Goal: Task Accomplishment & Management: Complete application form

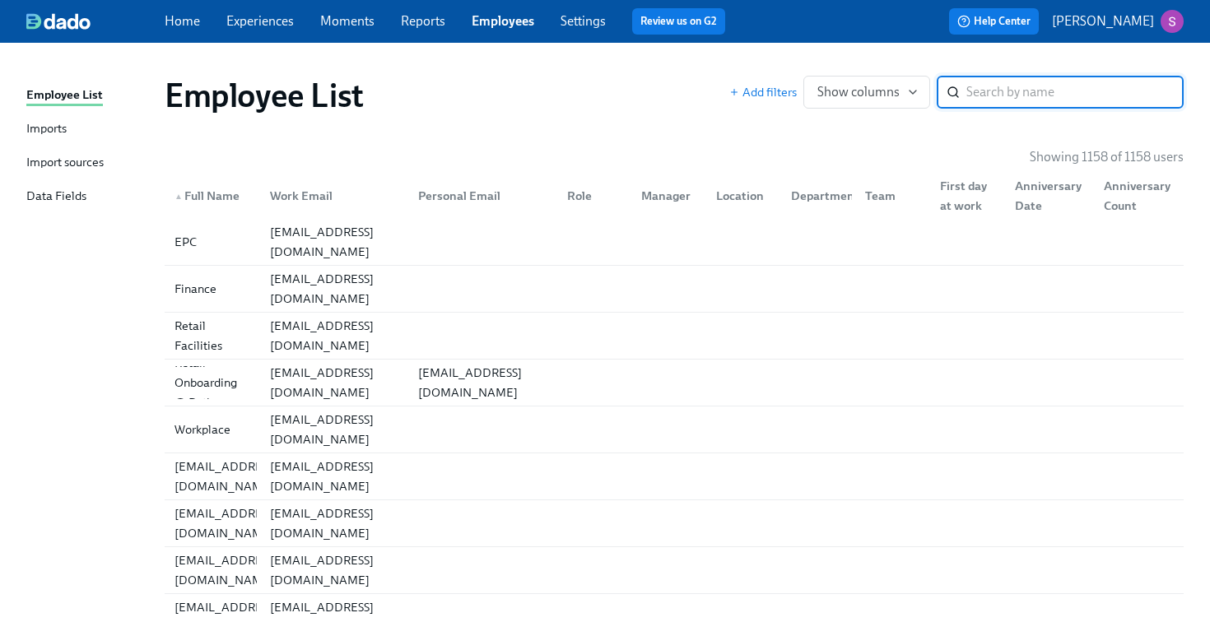
click at [978, 95] on input "search" at bounding box center [1074, 92] width 217 height 33
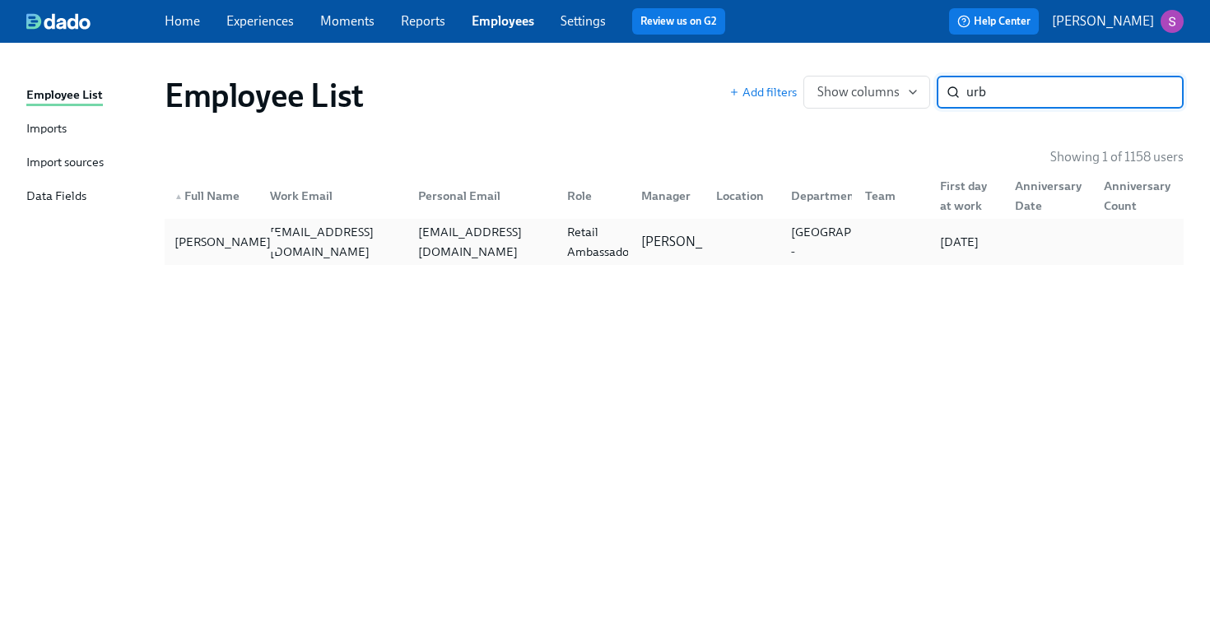
type input "urb"
click at [213, 248] on div "[PERSON_NAME]" at bounding box center [222, 242] width 109 height 20
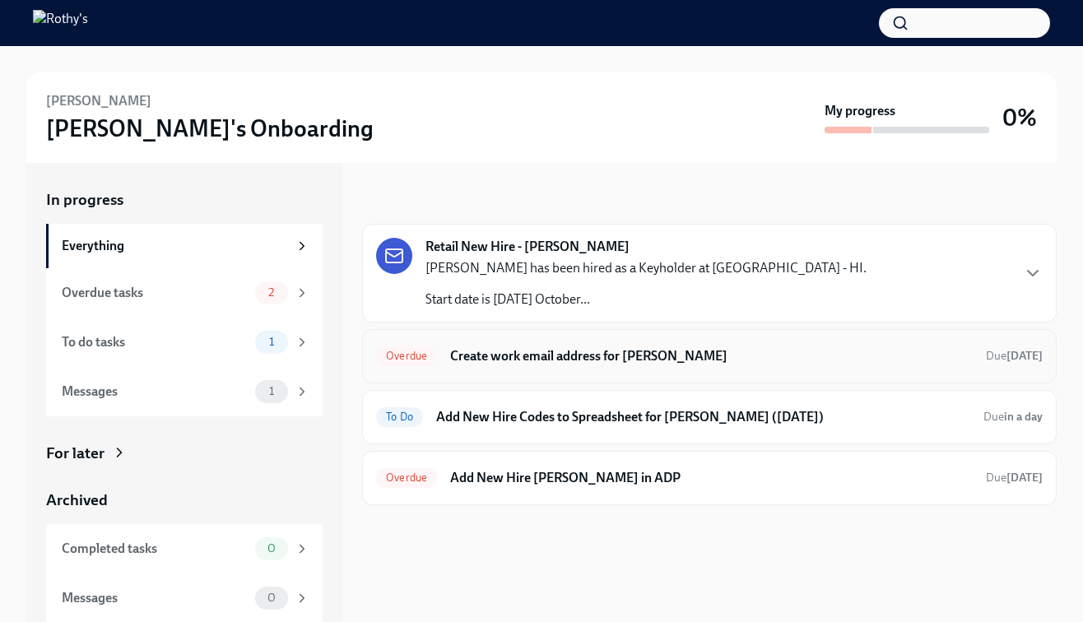
click at [542, 355] on h6 "Create work email address for Aaliyah Cabais" at bounding box center [711, 356] width 523 height 18
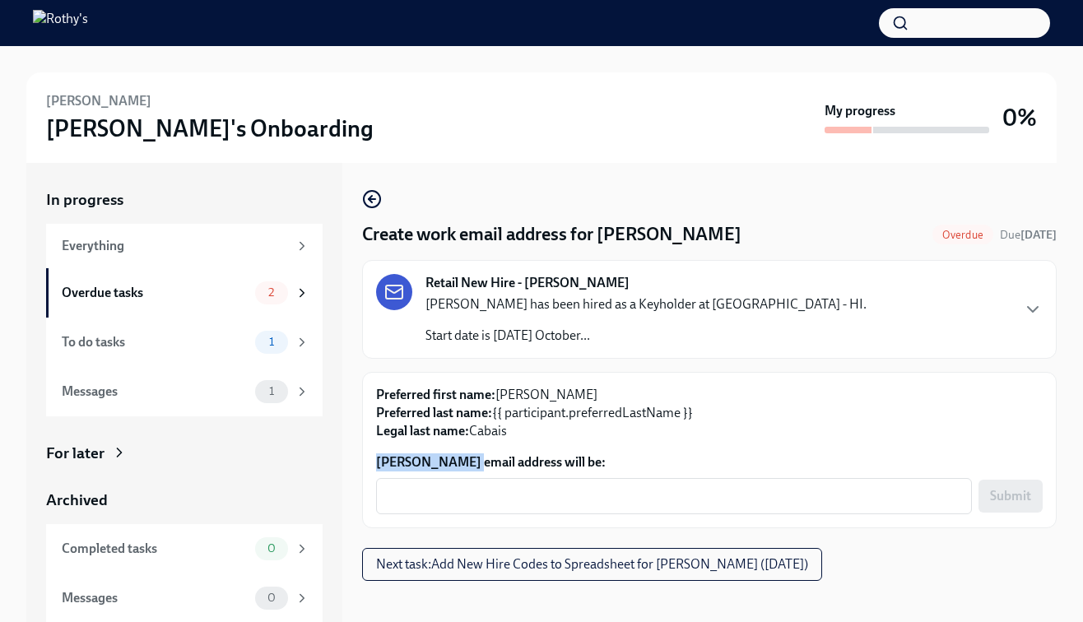
drag, startPoint x: 462, startPoint y: 461, endPoint x: 372, endPoint y: 460, distance: 89.7
click at [372, 460] on div "Preferred first name: Aaliyah Preferred last name: {{ participant.preferredLast…" at bounding box center [709, 450] width 695 height 156
copy label "Aaliyah Cabais"
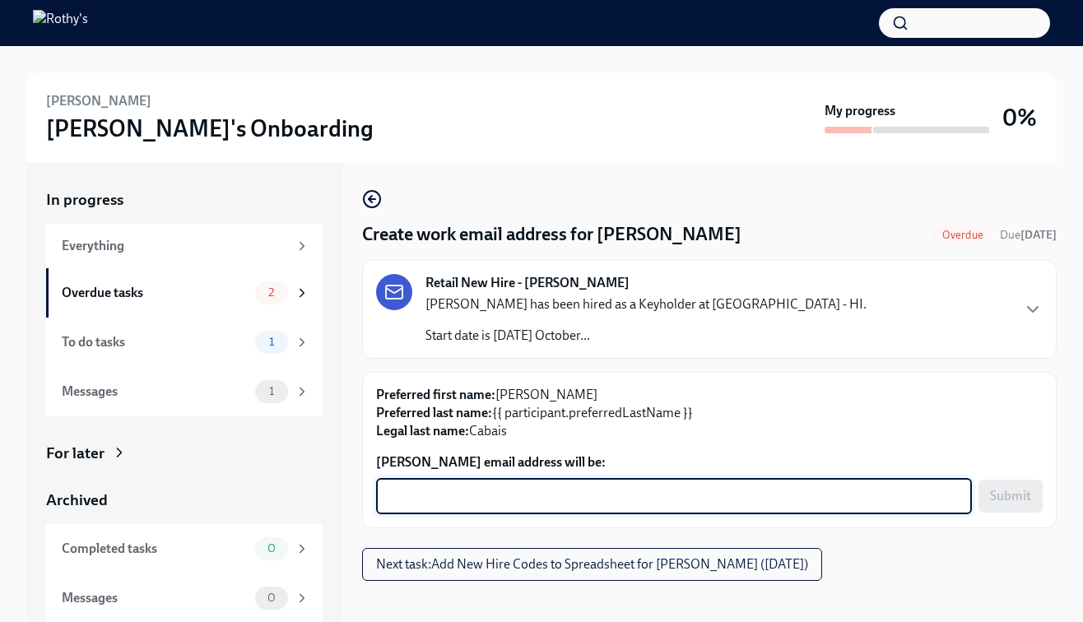
click at [412, 497] on textarea "Aaliyah Cabais's email address will be:" at bounding box center [674, 497] width 576 height 20
paste textarea "Aaliyah Cabais"
click at [431, 497] on textarea "Aaliyah Cabais" at bounding box center [674, 497] width 576 height 20
click at [496, 498] on textarea "AaliyahCabais" at bounding box center [674, 497] width 576 height 20
type textarea "AaliyahCabais@rothys.com"
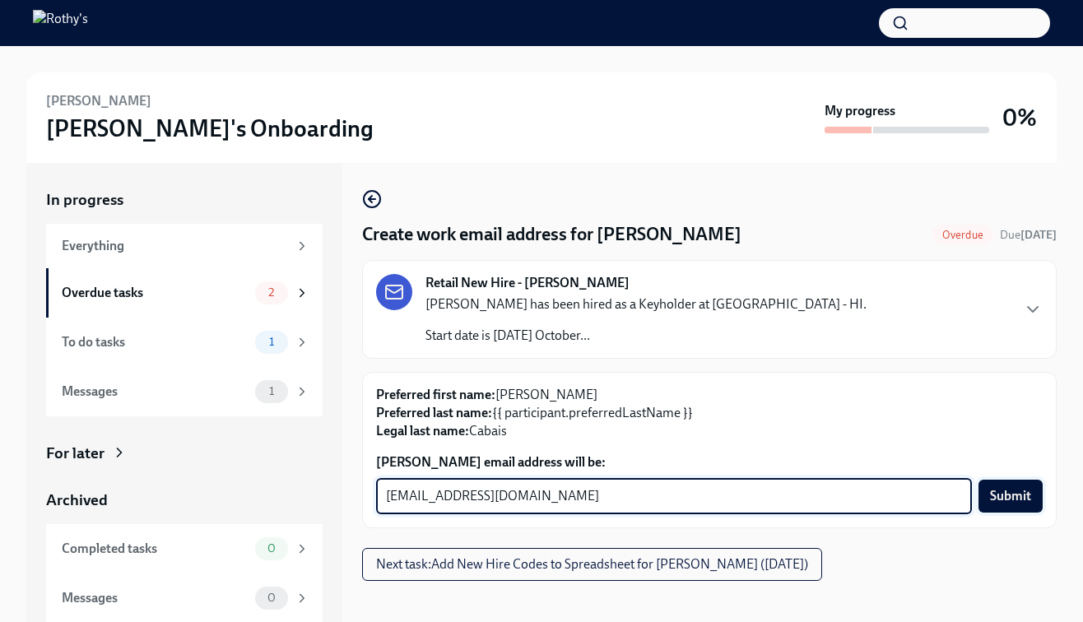
click at [1015, 496] on span "Submit" at bounding box center [1010, 496] width 41 height 16
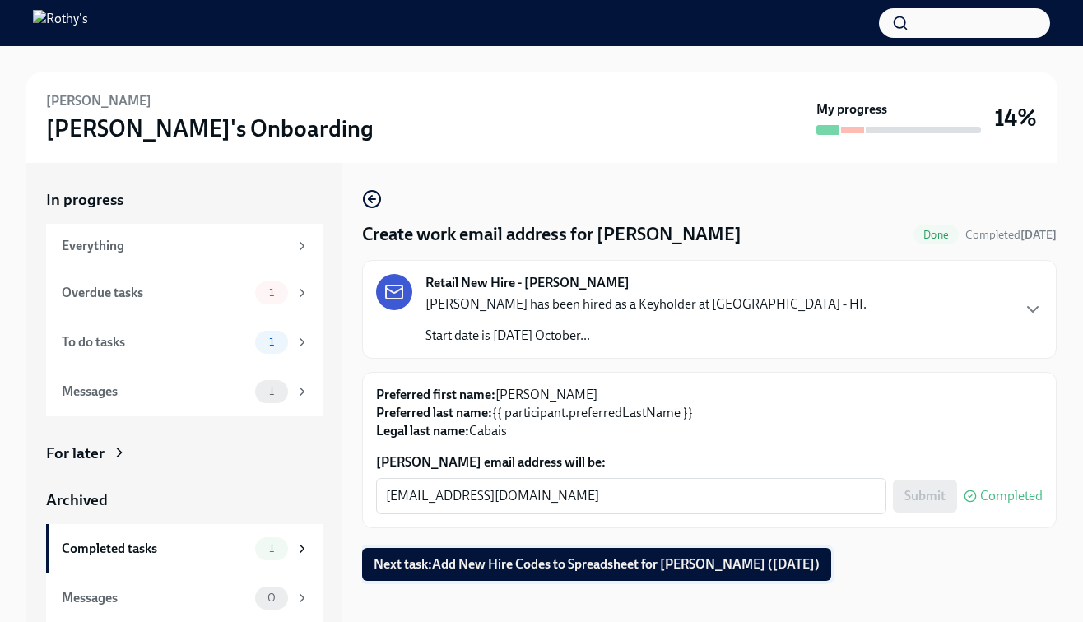
click at [553, 554] on button "Next task : Add New Hire Codes to Spreadsheet for Aaliyah Cabais (10/10/2025)" at bounding box center [596, 564] width 469 height 33
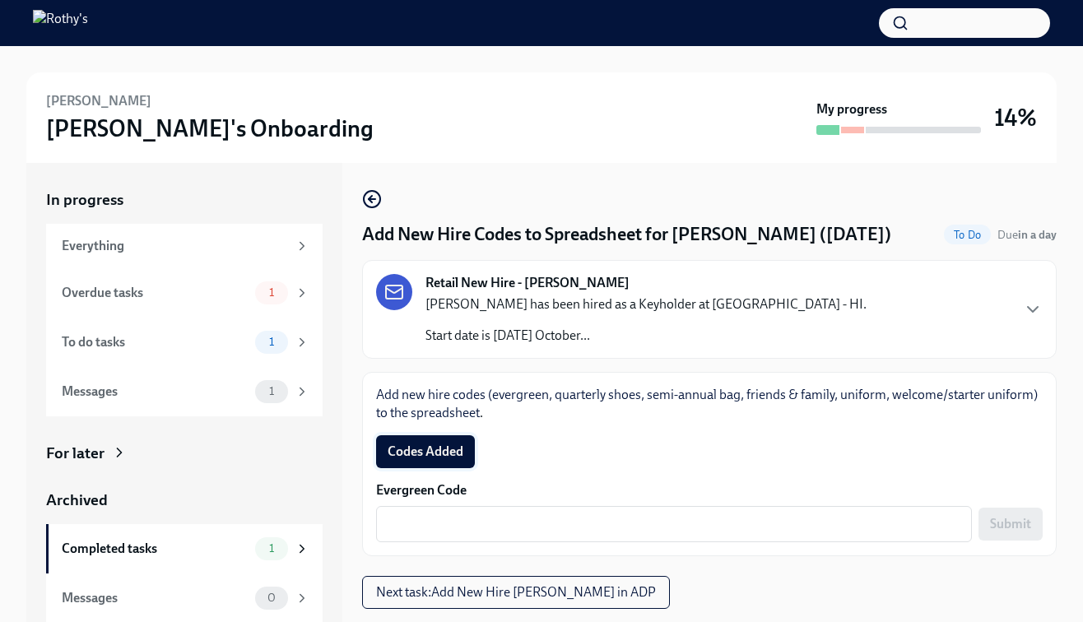
click at [444, 442] on button "Codes Added" at bounding box center [425, 451] width 99 height 33
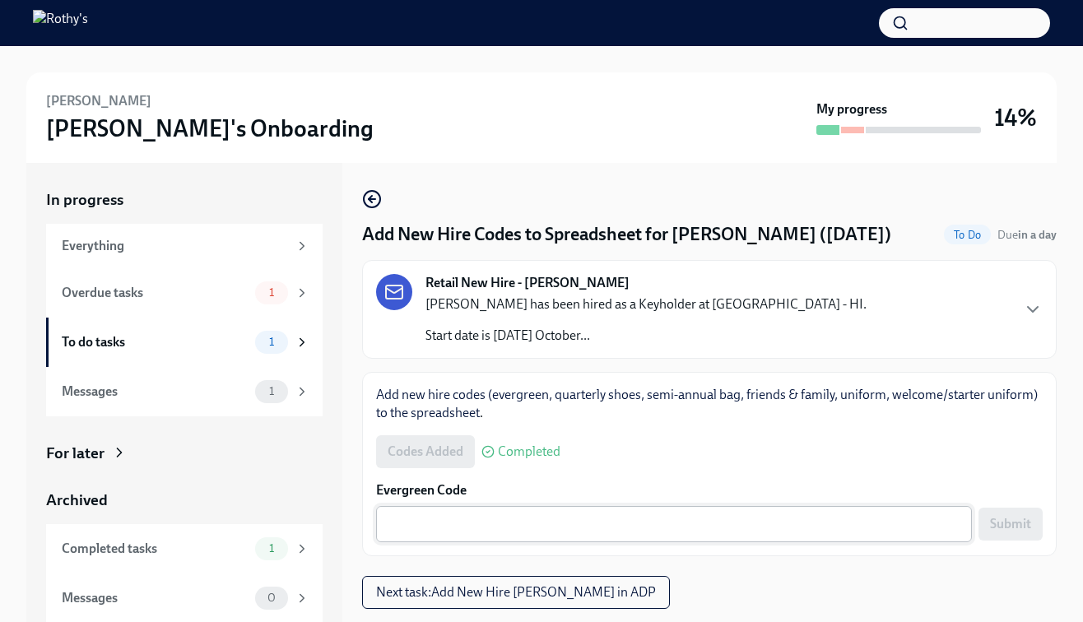
click at [517, 526] on textarea "Evergreen Code" at bounding box center [674, 525] width 576 height 20
paste textarea "E-FF-X773TC"
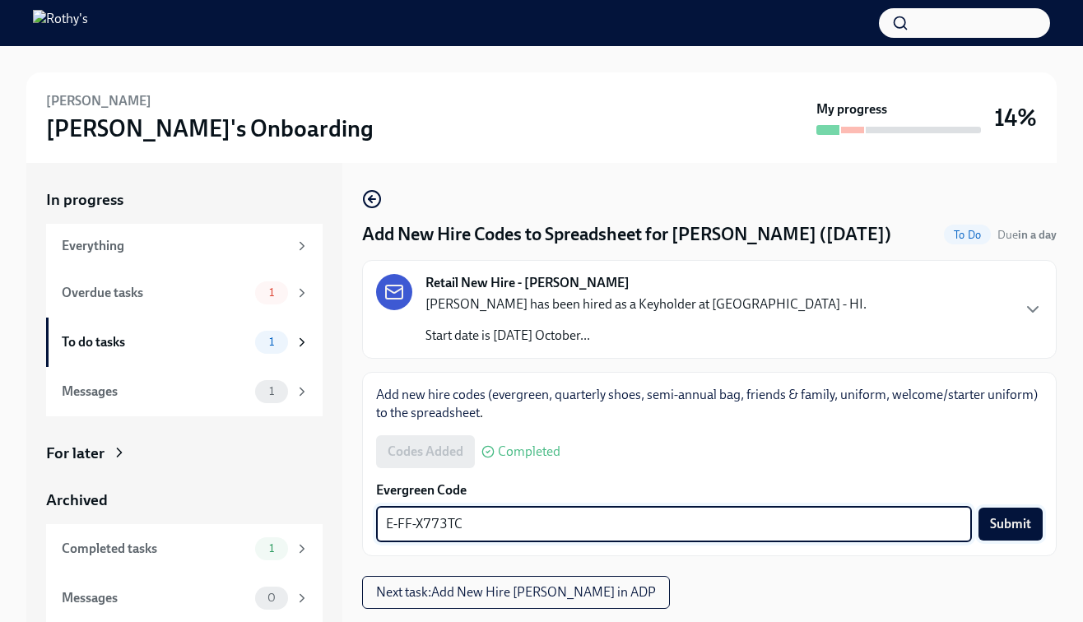
type textarea "E-FF-X773TC"
click at [1018, 522] on span "Submit" at bounding box center [1010, 524] width 41 height 16
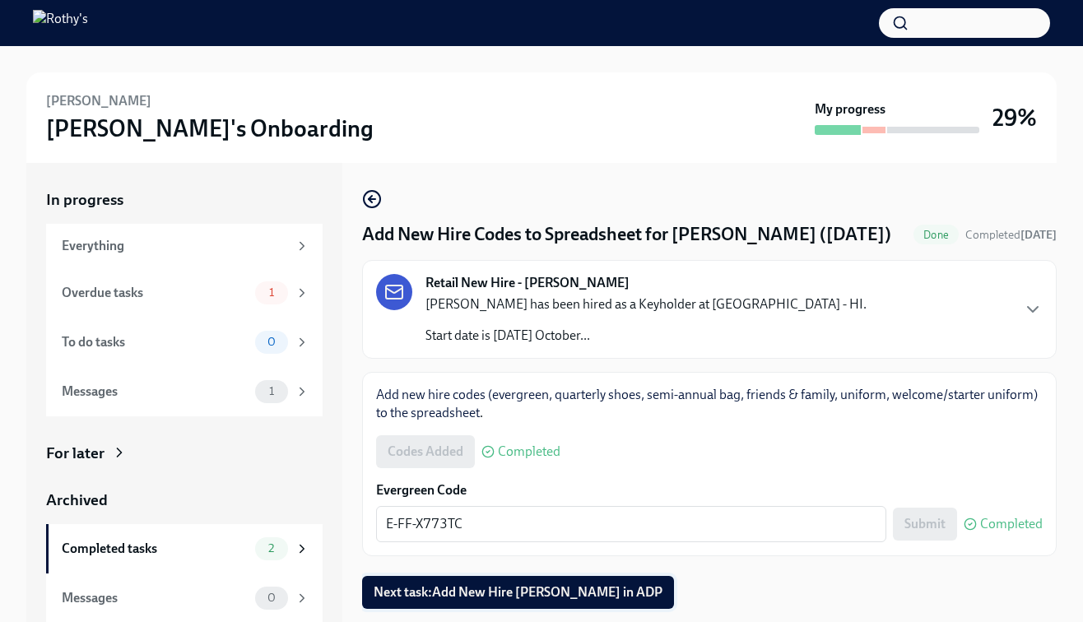
click at [526, 593] on span "Next task : Add New Hire Aaliyah Cabais in ADP" at bounding box center [518, 592] width 289 height 16
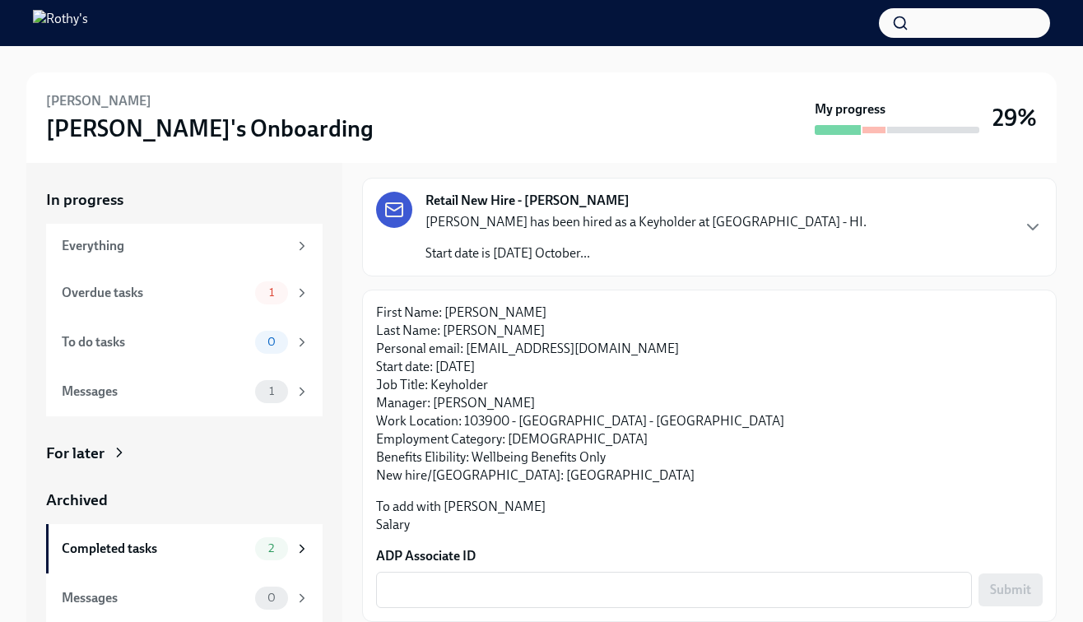
scroll to position [13, 0]
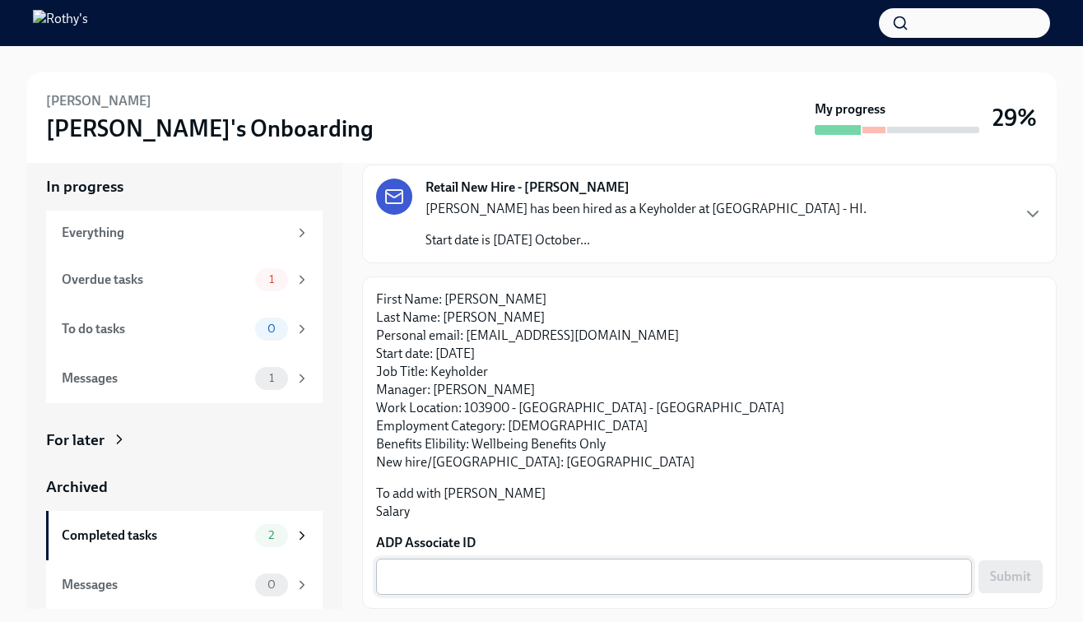
click at [439, 567] on textarea "ADP Associate ID" at bounding box center [674, 577] width 576 height 20
paste textarea "XM1A709PE"
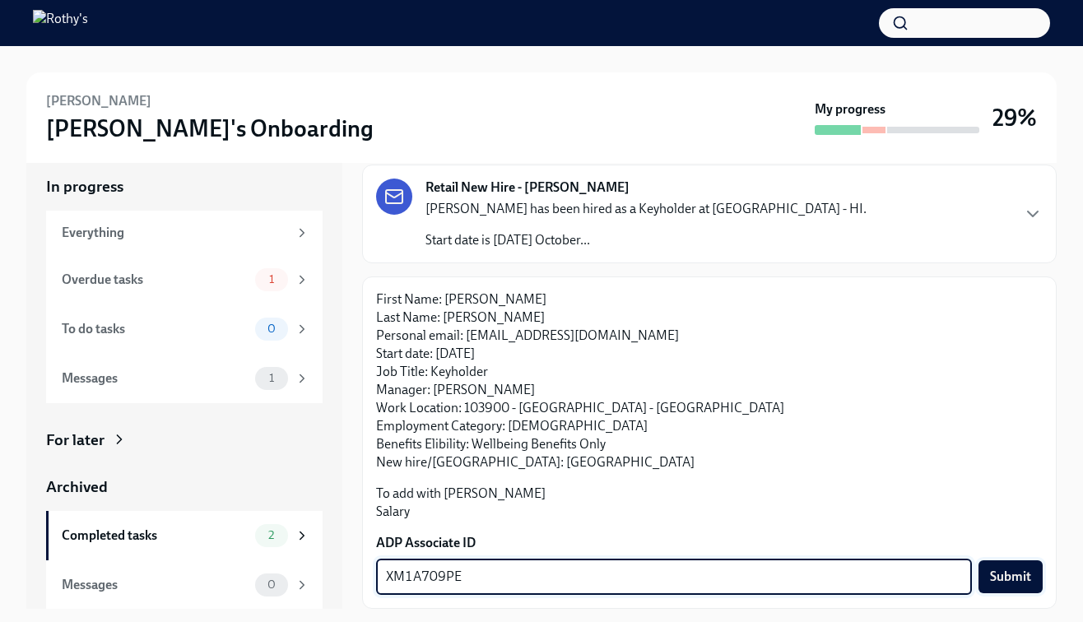
type textarea "XM1A709PE"
click at [1032, 584] on button "Submit" at bounding box center [1011, 577] width 64 height 33
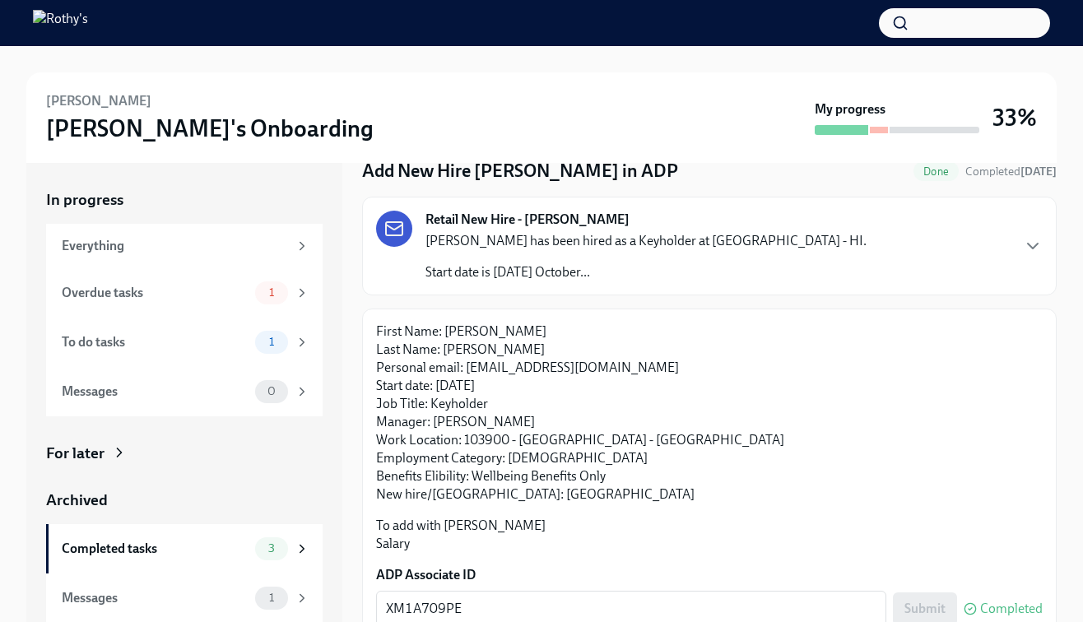
scroll to position [135, 0]
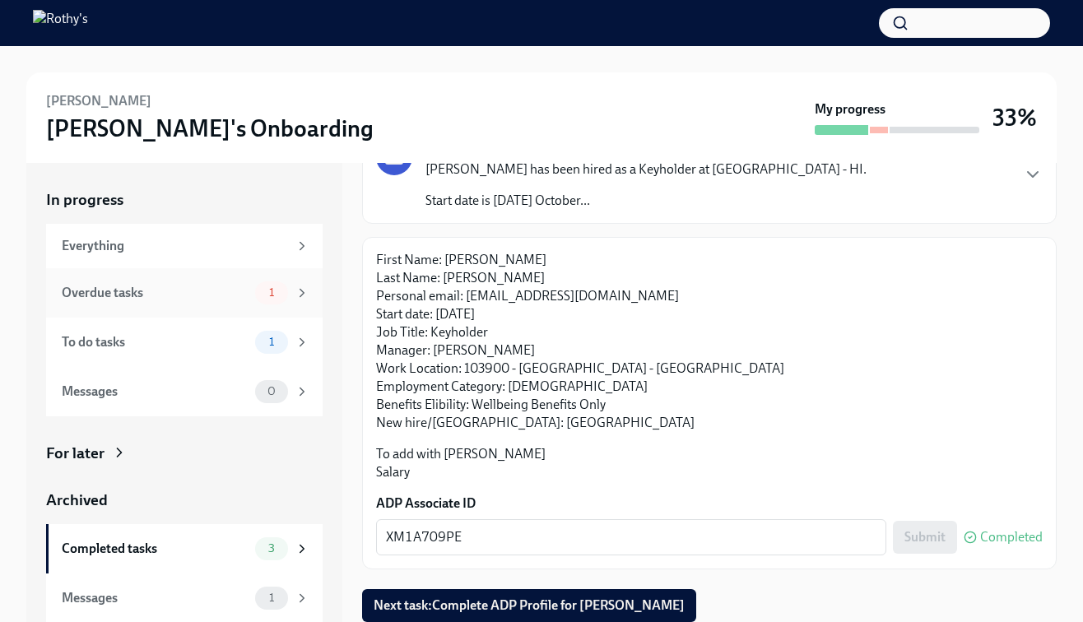
click at [240, 287] on div "Overdue tasks" at bounding box center [155, 293] width 187 height 18
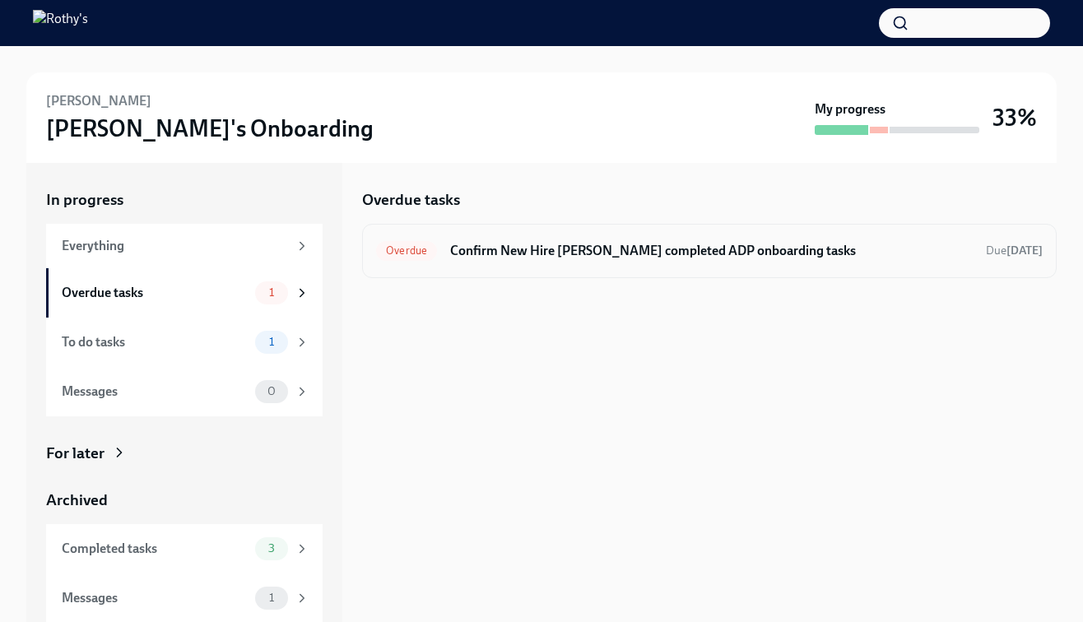
click at [610, 249] on h6 "Confirm New Hire Aaliyah Cabais completed ADP onboarding tasks" at bounding box center [711, 251] width 523 height 18
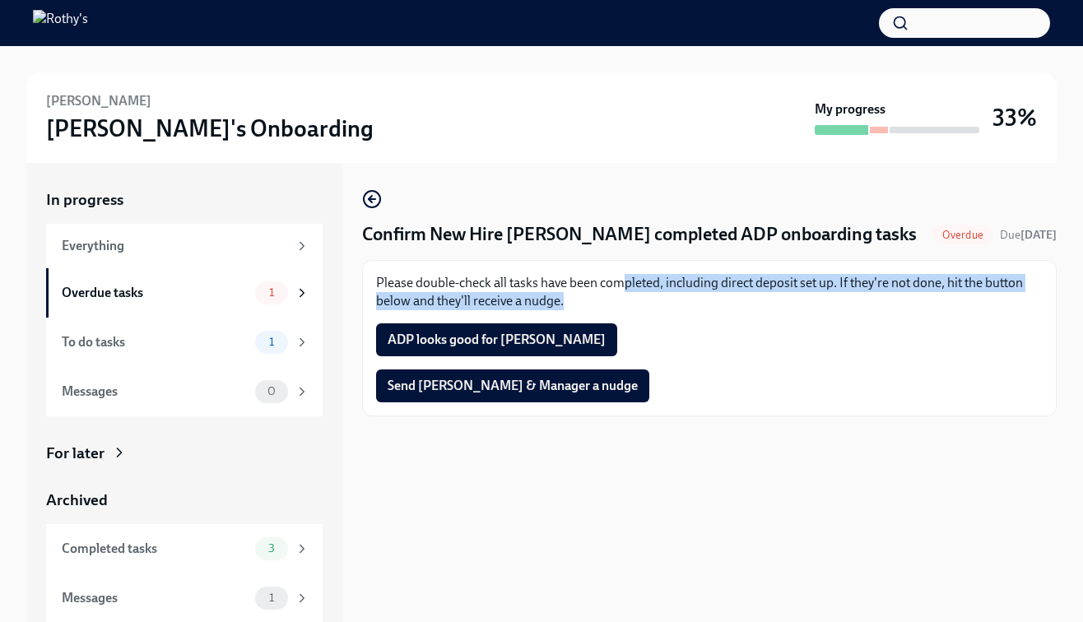
drag, startPoint x: 624, startPoint y: 278, endPoint x: 654, endPoint y: 294, distance: 34.2
click at [654, 296] on p "Please double-check all tasks have been completed, including direct deposit set…" at bounding box center [709, 292] width 667 height 36
click at [640, 277] on p "Please double-check all tasks have been completed, including direct deposit set…" at bounding box center [709, 292] width 667 height 36
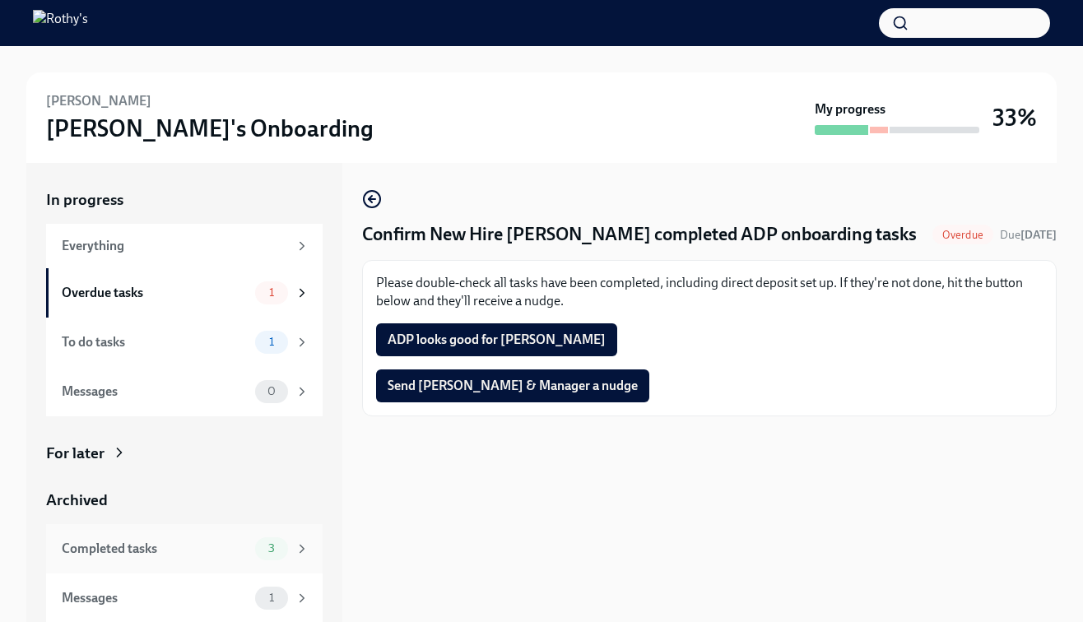
click at [151, 549] on div "Completed tasks" at bounding box center [155, 549] width 187 height 18
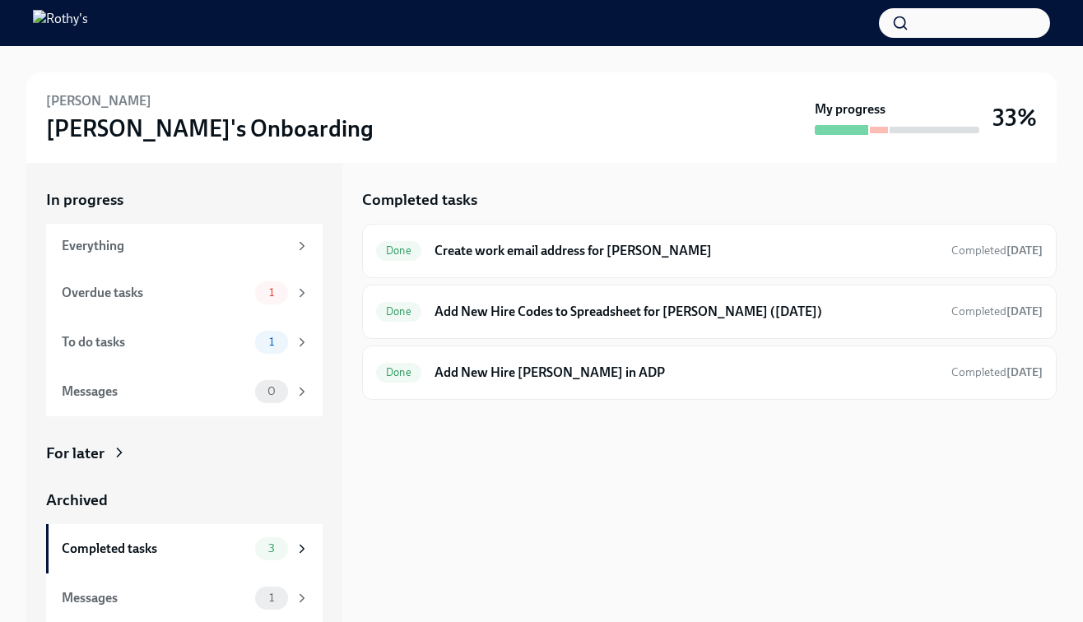
scroll to position [1, 0]
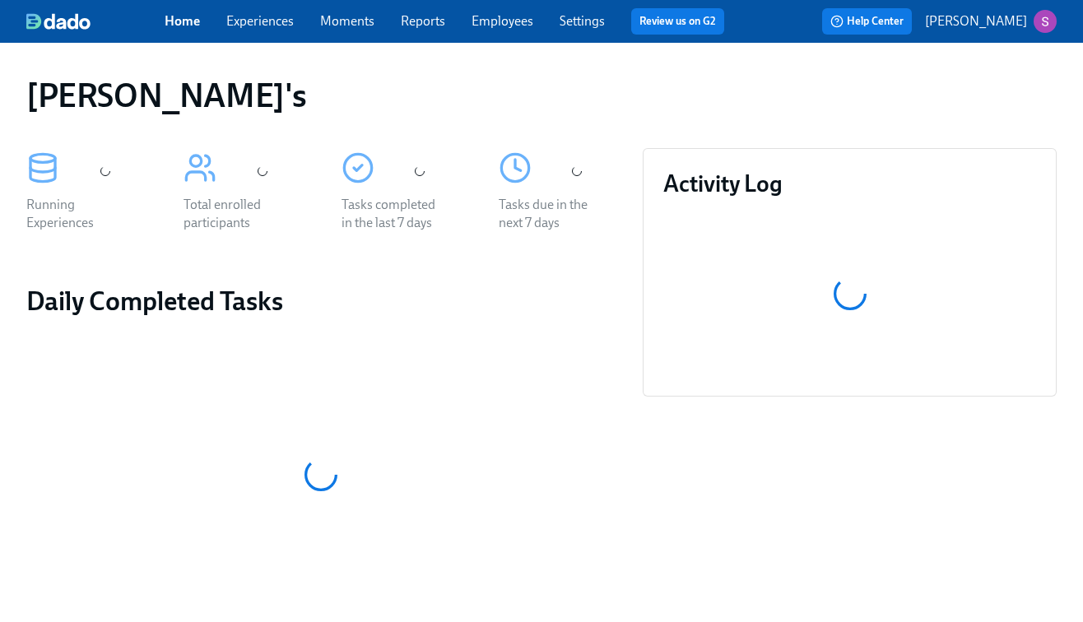
click at [493, 14] on link "Employees" at bounding box center [503, 21] width 62 height 16
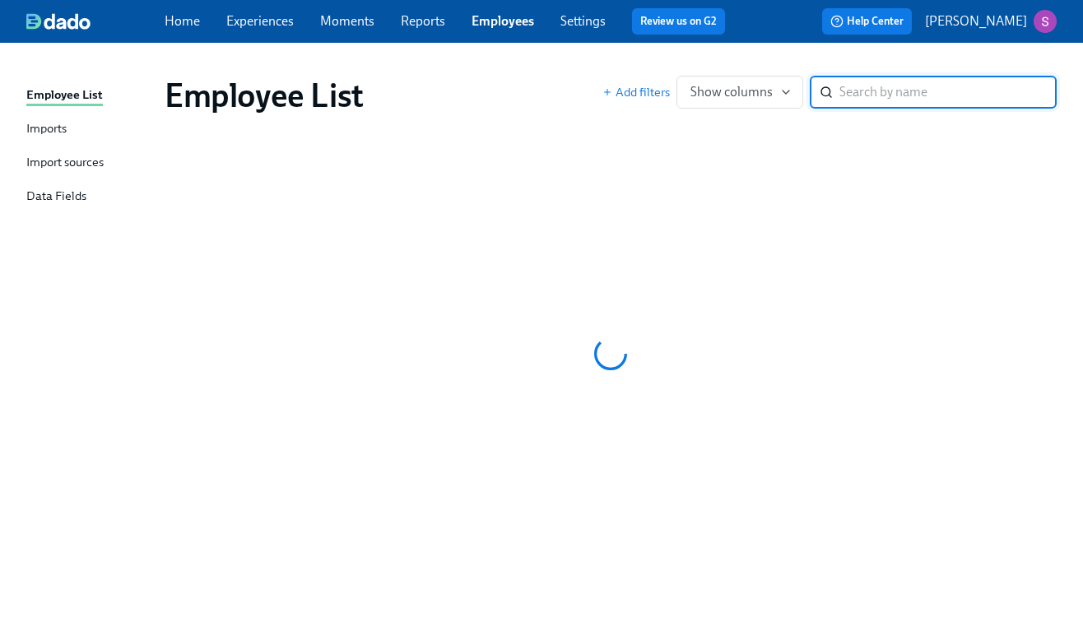
click at [900, 90] on input "search" at bounding box center [948, 92] width 217 height 33
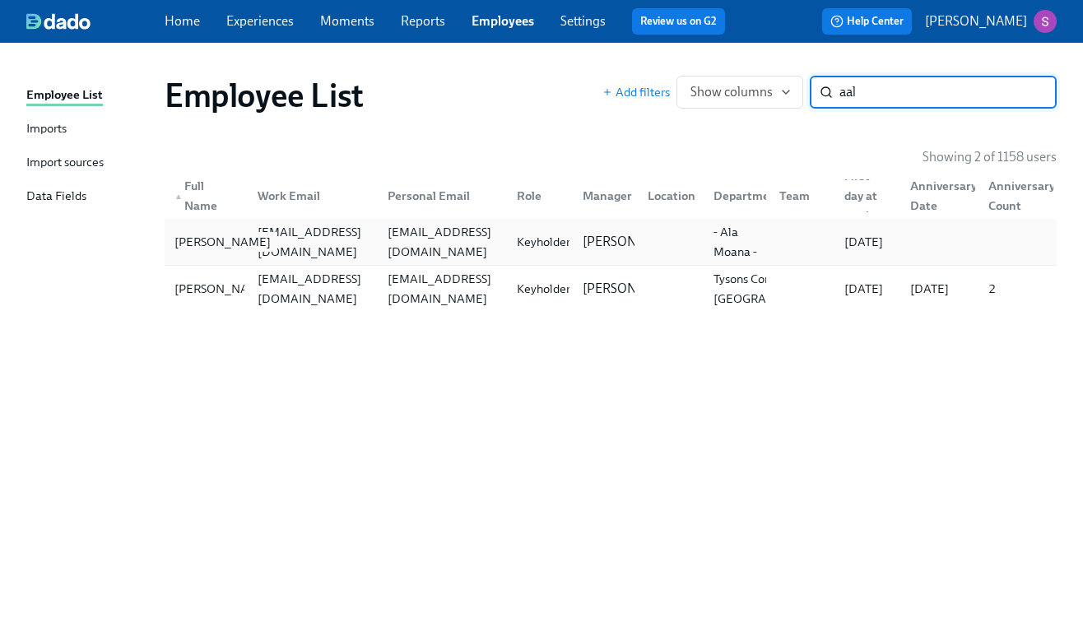
type input "aal"
click at [191, 244] on div "Aaliyah Cabais" at bounding box center [222, 242] width 109 height 20
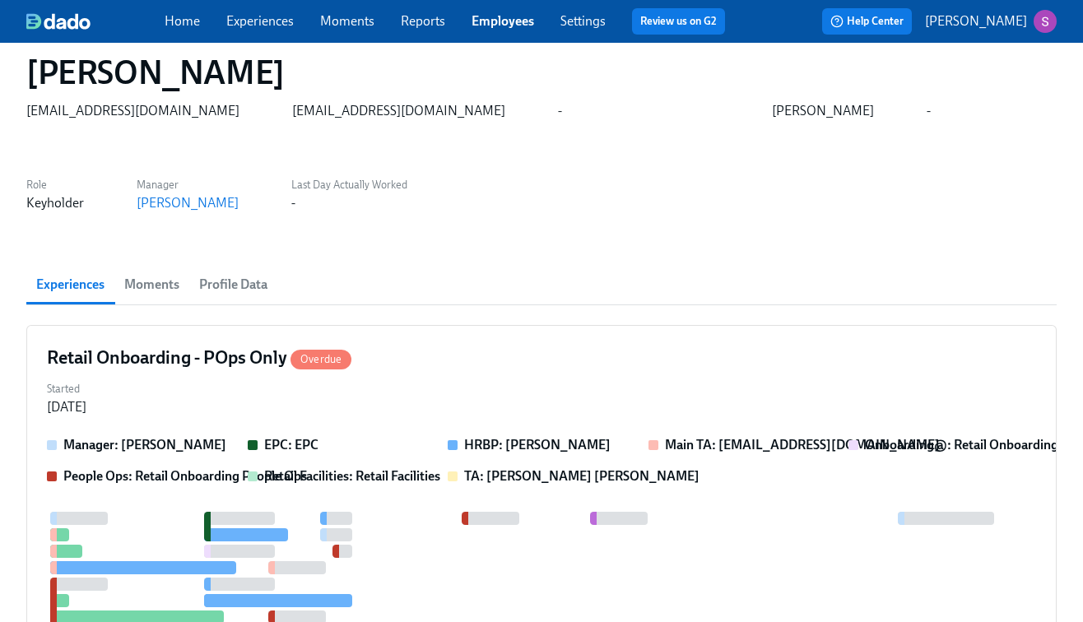
scroll to position [84, 0]
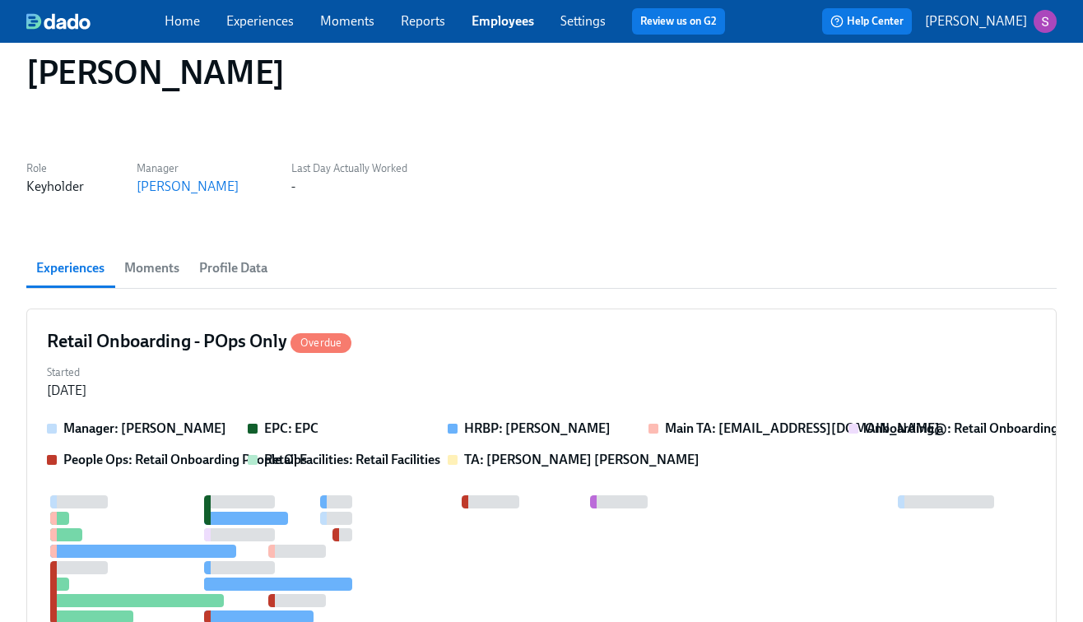
click at [257, 272] on span "Profile Data" at bounding box center [233, 268] width 68 height 23
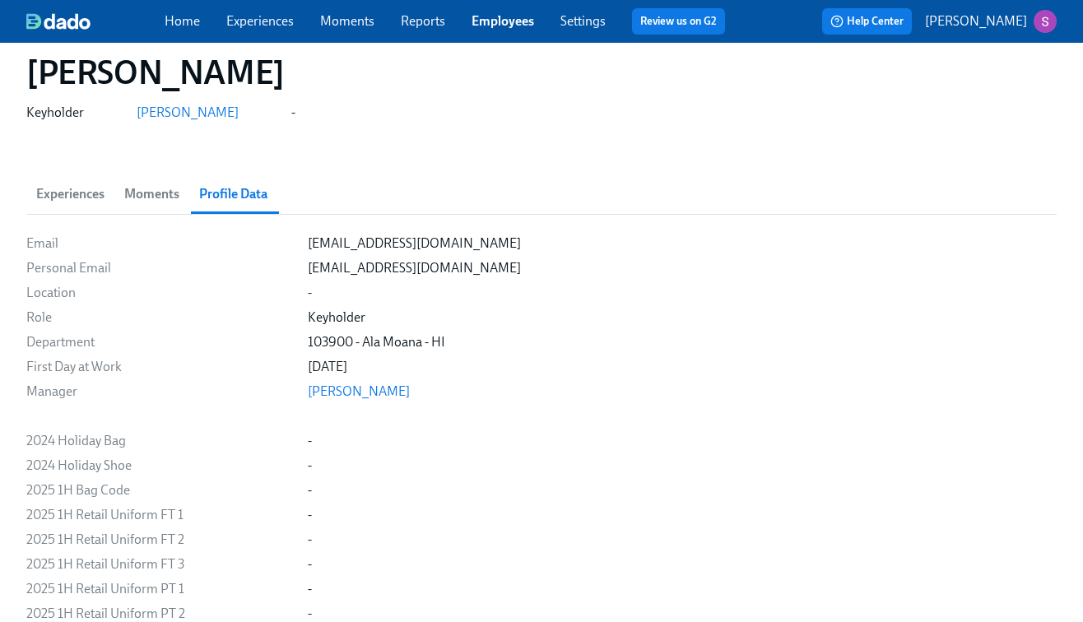
scroll to position [344, 0]
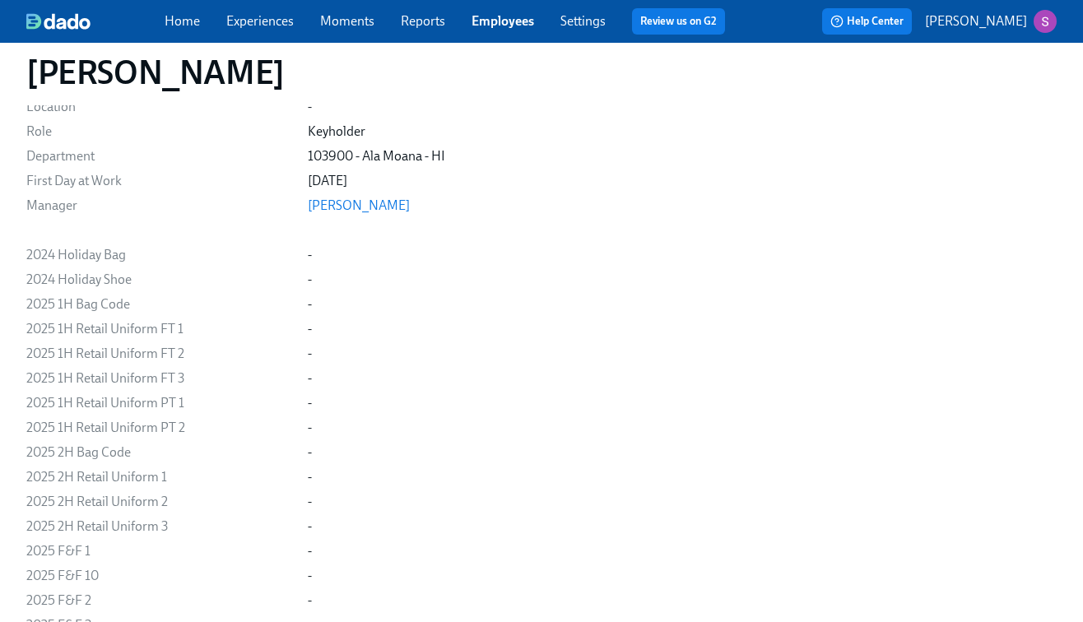
click at [351, 28] on link "Moments" at bounding box center [347, 21] width 54 height 16
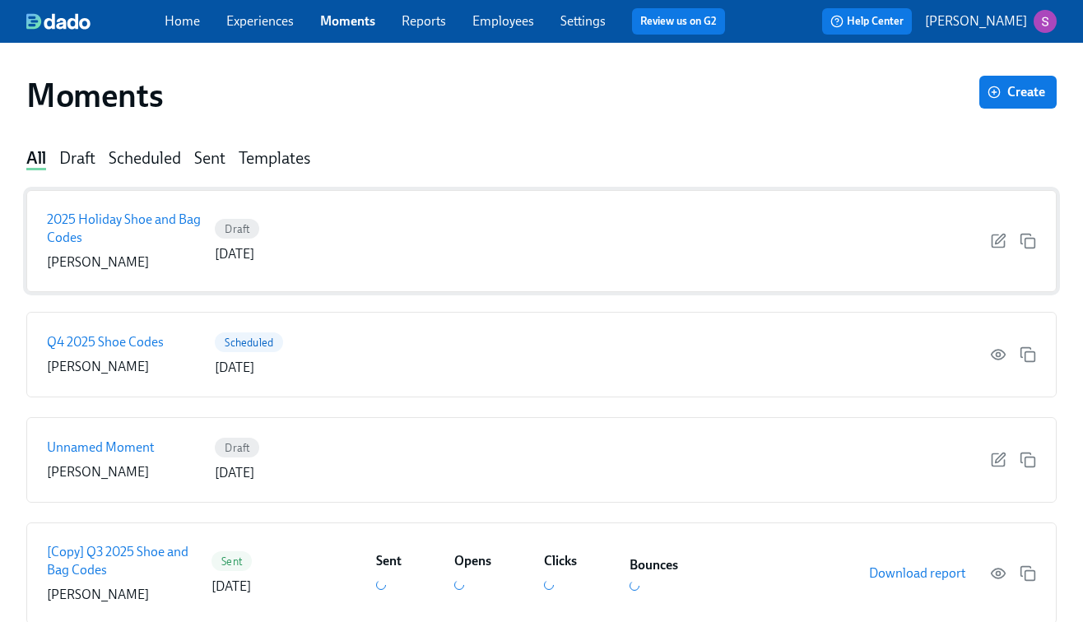
click at [142, 219] on p "2025 Holiday Shoe and Bag Codes" at bounding box center [127, 229] width 161 height 36
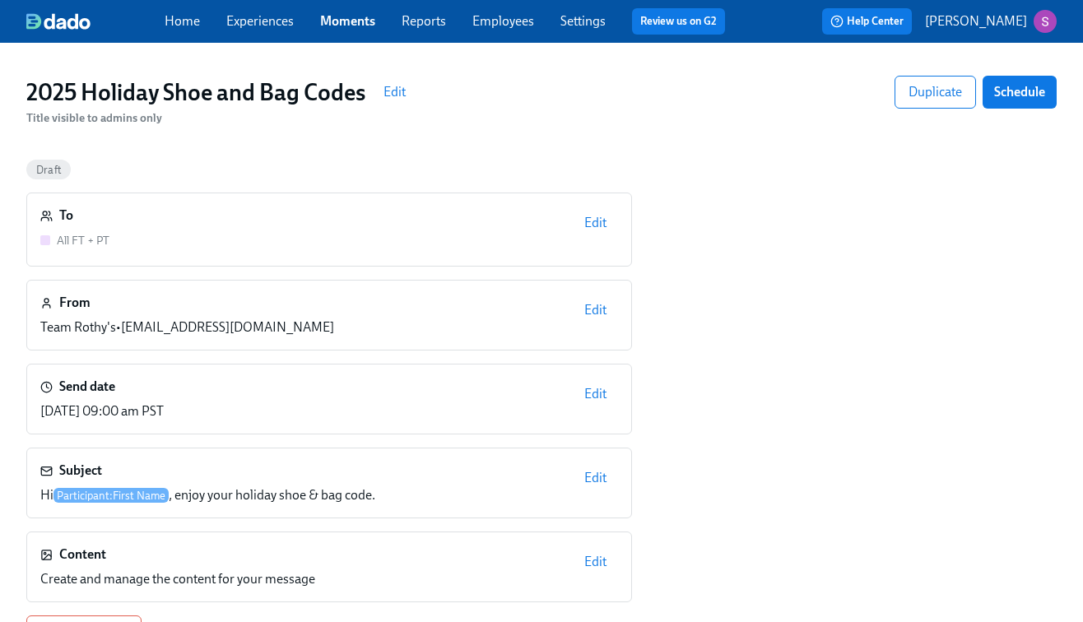
click at [263, 20] on link "Experiences" at bounding box center [260, 21] width 68 height 16
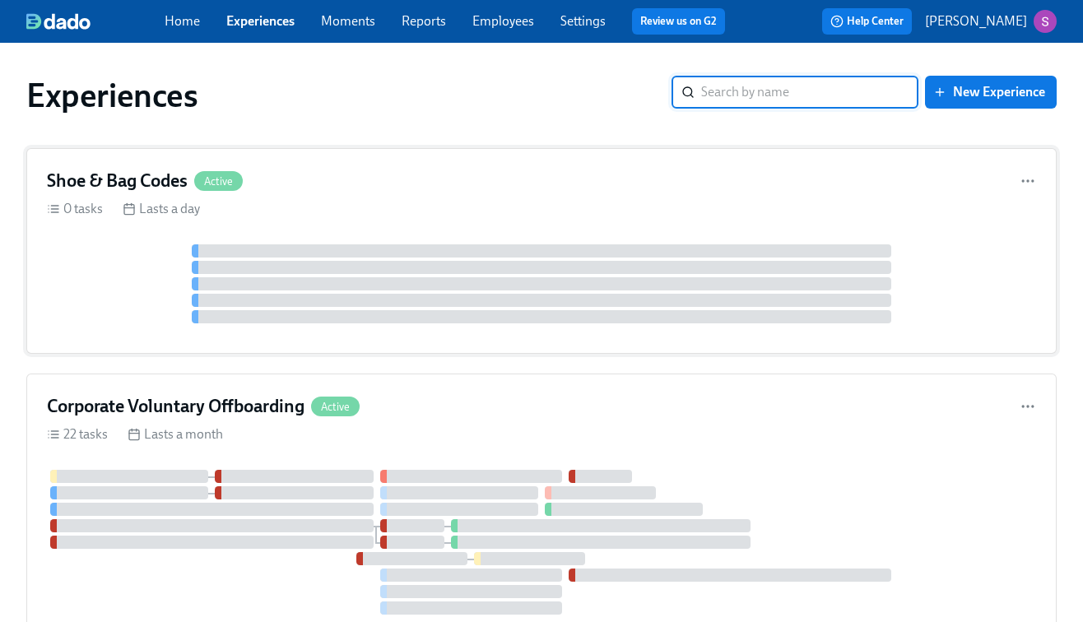
click at [302, 191] on div "Shoe & Bag Codes Active" at bounding box center [542, 181] width 990 height 25
